Goal: Information Seeking & Learning: Find specific fact

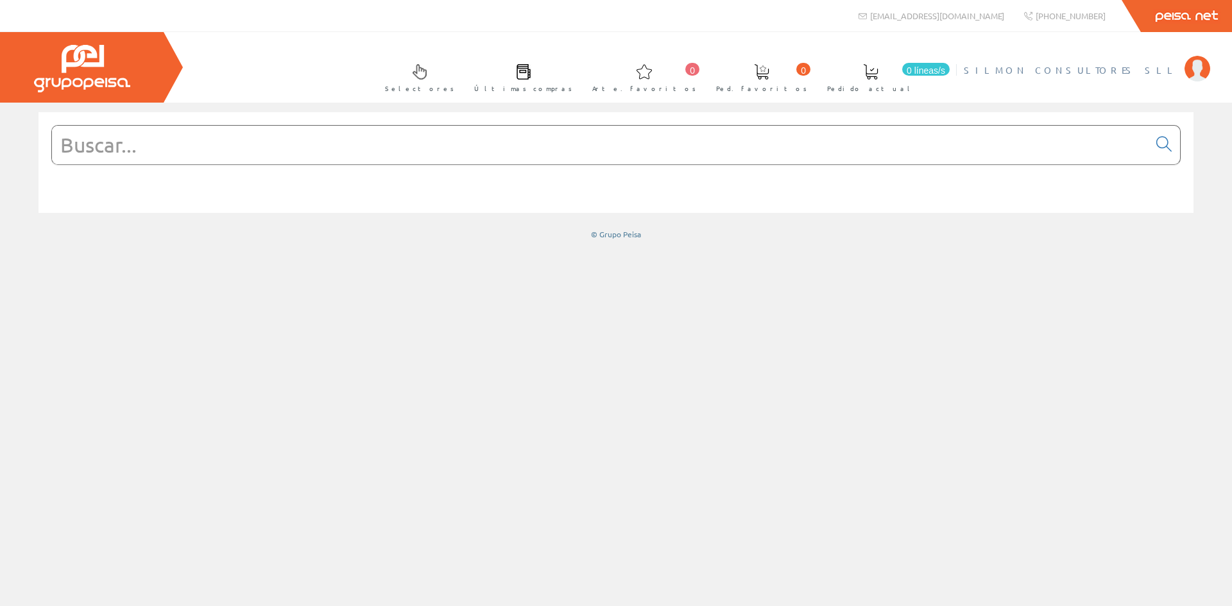
click at [1175, 97] on li "[PERSON_NAME] CONSULTORES SLL Mi cuenta Mis datos Mis ofertas Mis pedidos Mis a…" at bounding box center [1087, 77] width 252 height 49
click at [435, 147] on input "text" at bounding box center [600, 145] width 1097 height 39
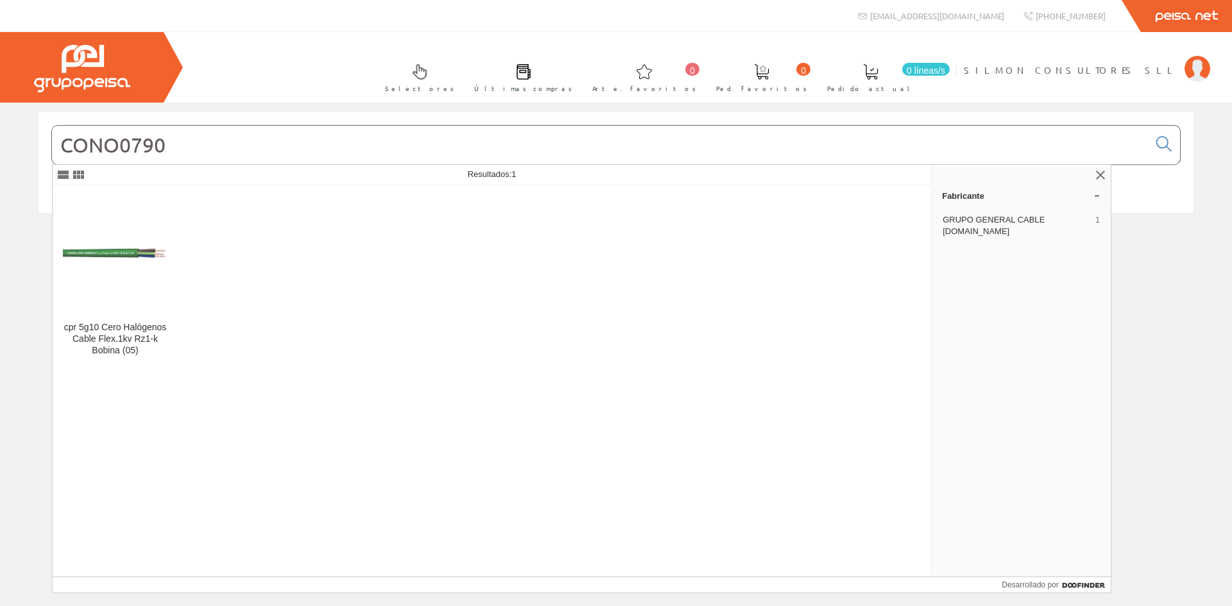
type input "CONO0790"
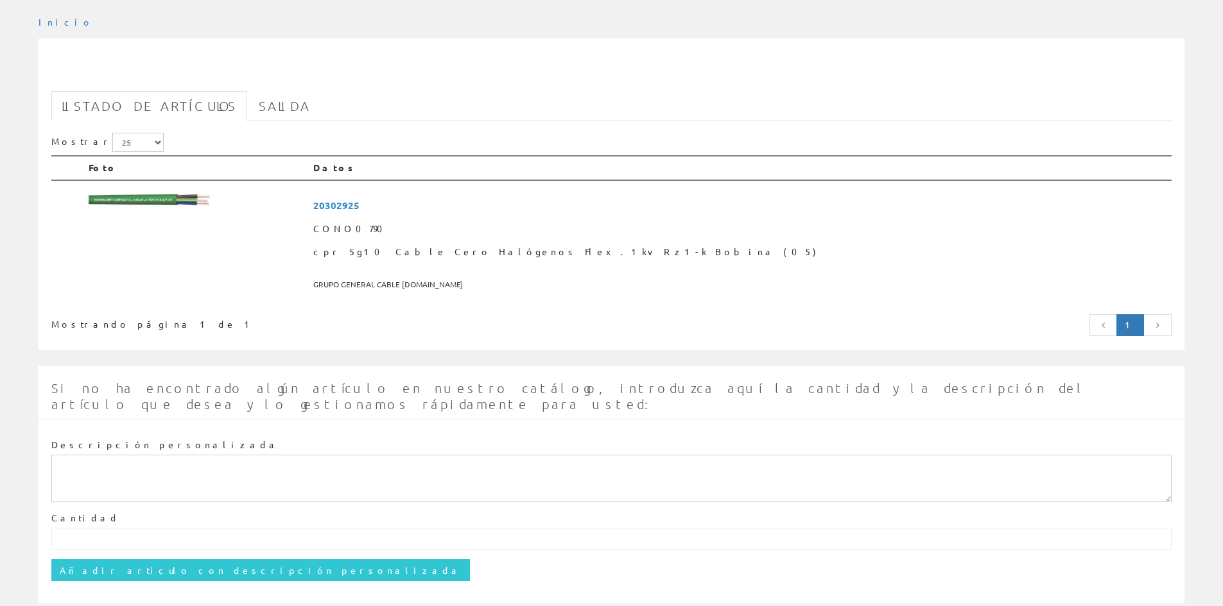
scroll to position [191, 0]
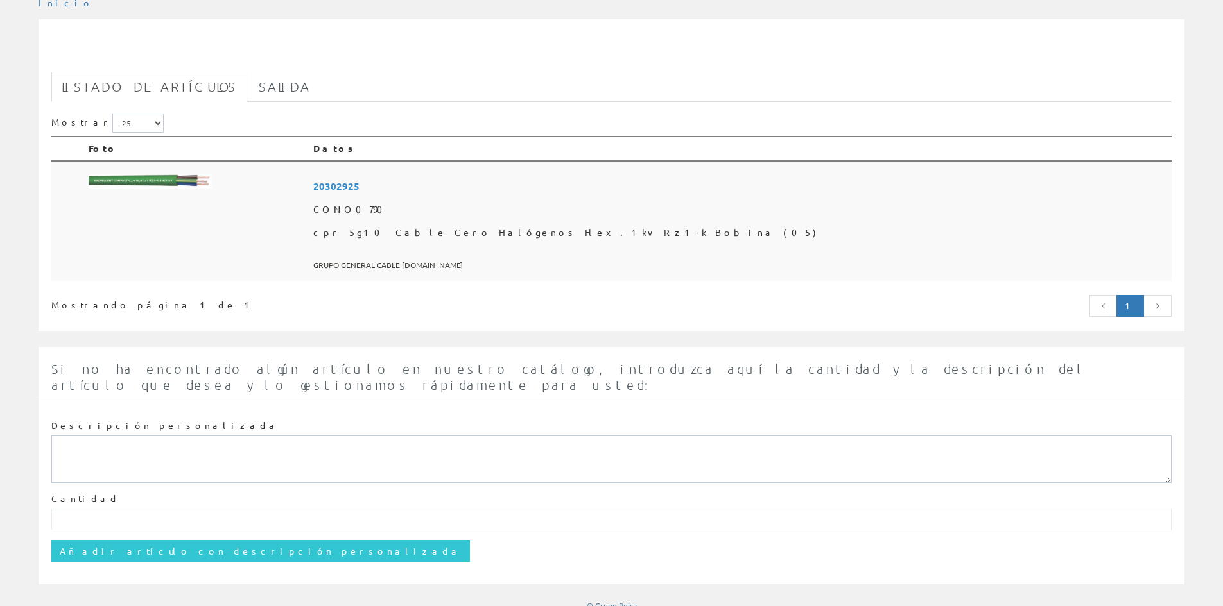
click at [390, 212] on font "CONO0790" at bounding box center [351, 209] width 77 height 12
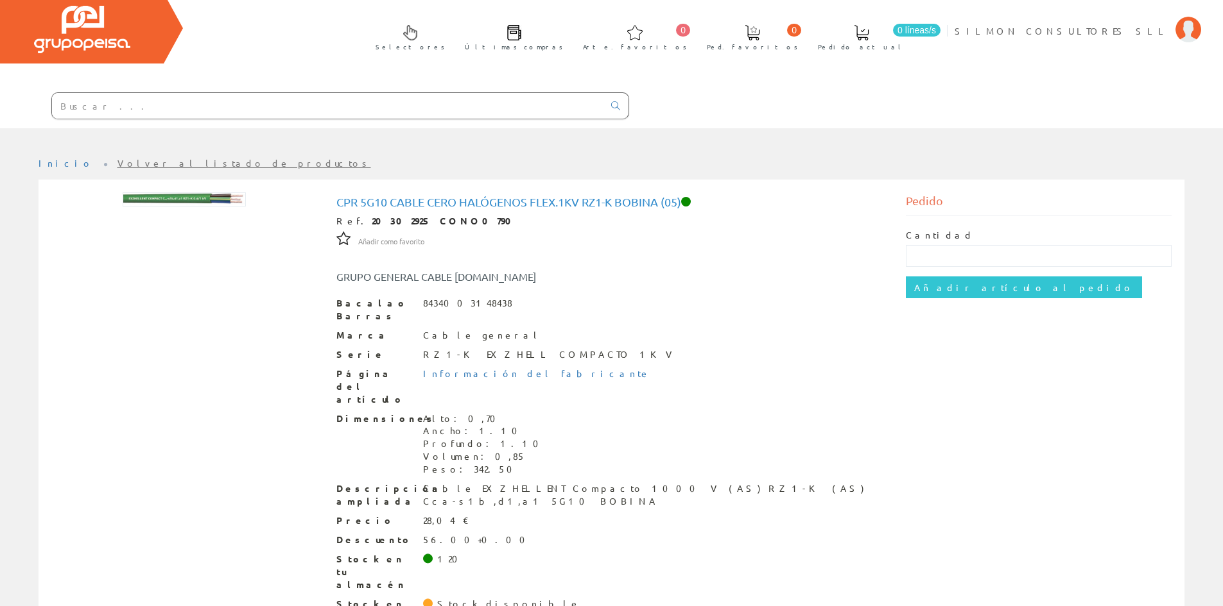
scroll to position [60, 0]
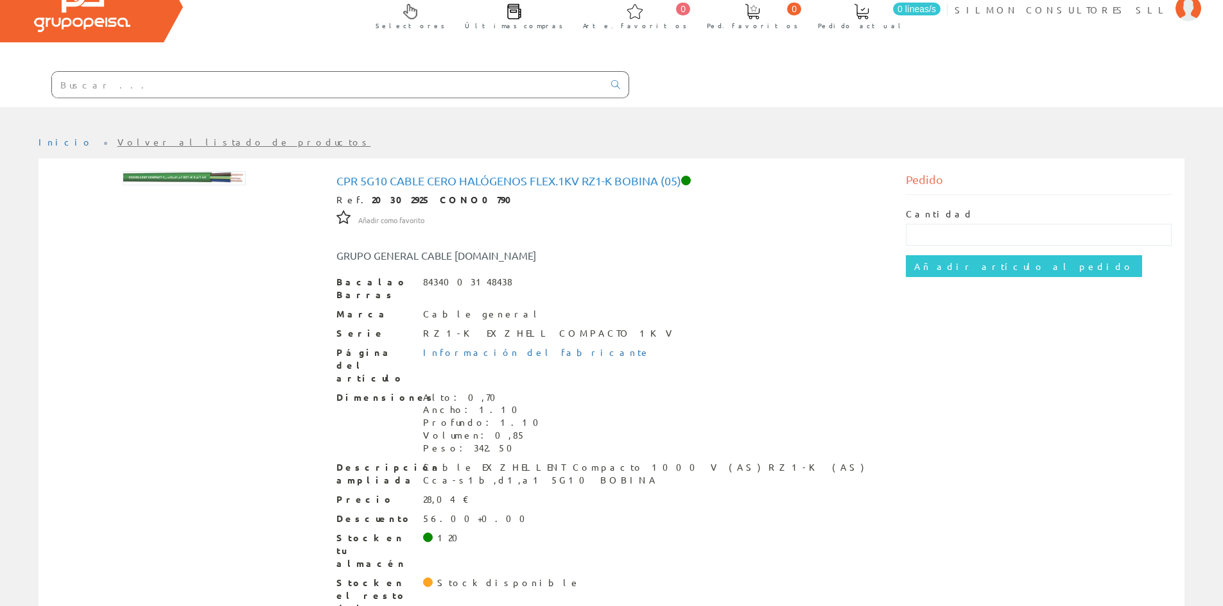
drag, startPoint x: 1033, startPoint y: 0, endPoint x: 727, endPoint y: 45, distance: 309.4
click at [727, 45] on div "Selectores Últimas compras 0 0" at bounding box center [611, 39] width 1223 height 135
